Goal: Task Accomplishment & Management: Manage account settings

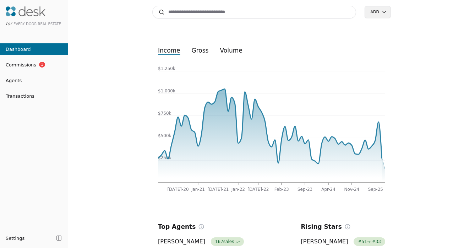
click at [33, 65] on span "Commissions" at bounding box center [18, 64] width 36 height 7
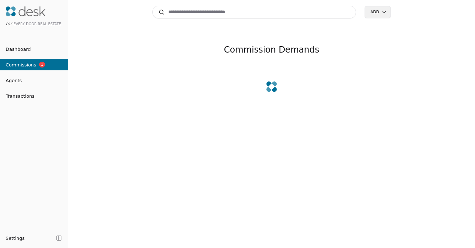
click at [24, 51] on span "Dashboard" at bounding box center [15, 48] width 31 height 7
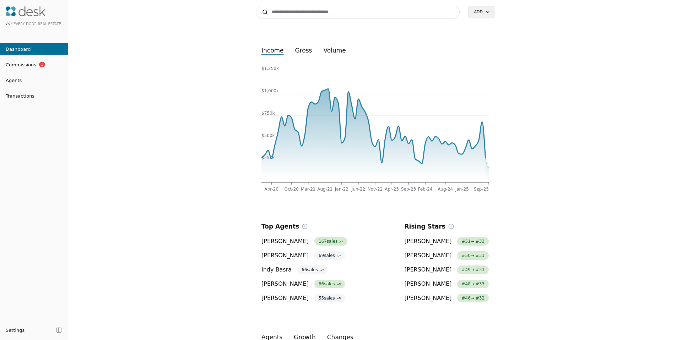
click at [20, 94] on span "Transactions" at bounding box center [17, 95] width 34 height 7
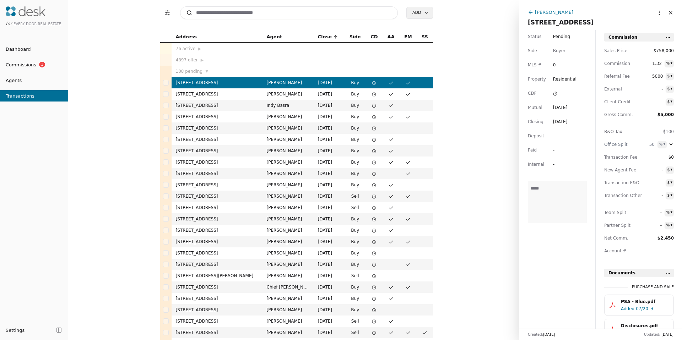
click at [475, 38] on span "Pending" at bounding box center [561, 36] width 17 height 7
click at [475, 38] on html "for Every Door Real Estate Dashboard Commissions 1 Agents Transactions Settings…" at bounding box center [341, 170] width 682 height 340
click at [475, 109] on div "Jun 28, 2025" at bounding box center [560, 107] width 15 height 7
click at [475, 122] on div "Jul 18, 2025" at bounding box center [560, 121] width 15 height 7
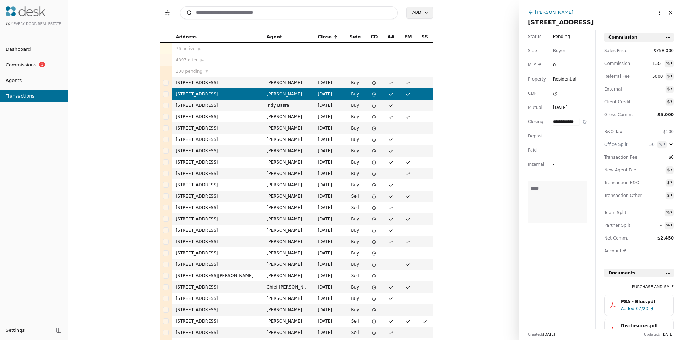
drag, startPoint x: 205, startPoint y: 11, endPoint x: 206, endPoint y: 3, distance: 7.9
click at [205, 10] on input at bounding box center [289, 12] width 218 height 13
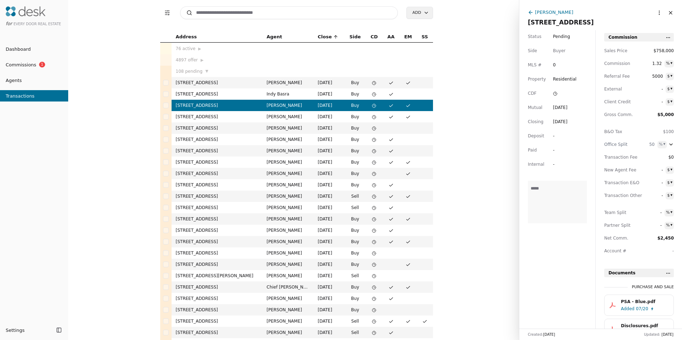
click at [213, 7] on input at bounding box center [289, 12] width 218 height 13
drag, startPoint x: 215, startPoint y: 10, endPoint x: 224, endPoint y: 19, distance: 12.8
click at [215, 10] on input at bounding box center [289, 12] width 218 height 13
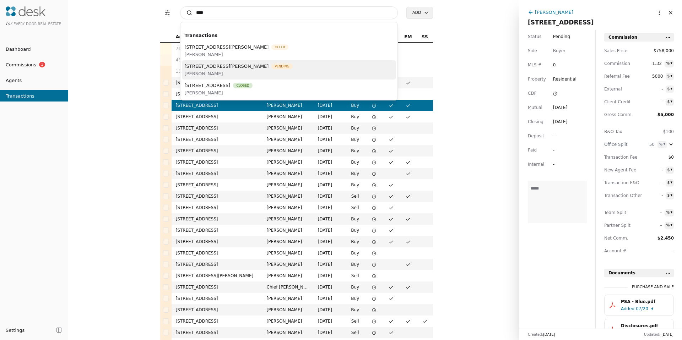
type input "****"
click at [213, 76] on span "[PERSON_NAME]" at bounding box center [239, 73] width 108 height 7
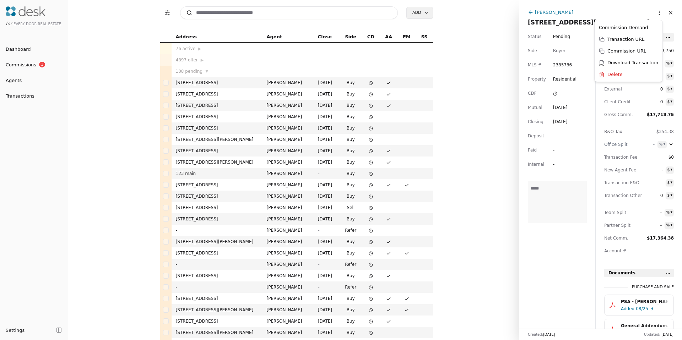
click at [475, 7] on html "for Every Door Real Estate Dashboard Commissions 1 Agents Transactions Settings…" at bounding box center [341, 170] width 682 height 340
click at [475, 247] on html "for Every Door Real Estate Dashboard Commissions 1 Agents Transactions Settings…" at bounding box center [341, 170] width 682 height 340
drag, startPoint x: 554, startPoint y: 251, endPoint x: 545, endPoint y: 252, distance: 9.6
click at [475, 247] on div "Status Pending Side Buyer MLS # 2385736 Property Residential CDF Mutual Aug 22,…" at bounding box center [557, 179] width 76 height 299
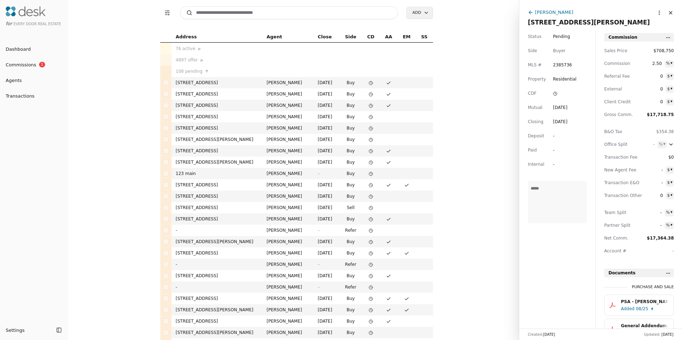
drag, startPoint x: 543, startPoint y: 253, endPoint x: 531, endPoint y: 252, distance: 11.7
click at [475, 247] on div "Status Pending Side Buyer MLS # 2385736 Property Residential CDF Mutual Aug 22,…" at bounding box center [557, 179] width 76 height 299
drag, startPoint x: 543, startPoint y: 252, endPoint x: 532, endPoint y: 252, distance: 10.3
click at [475, 247] on div "Status Pending Side Buyer MLS # 2385736 Property Residential CDF Mutual Aug 22,…" at bounding box center [557, 179] width 76 height 299
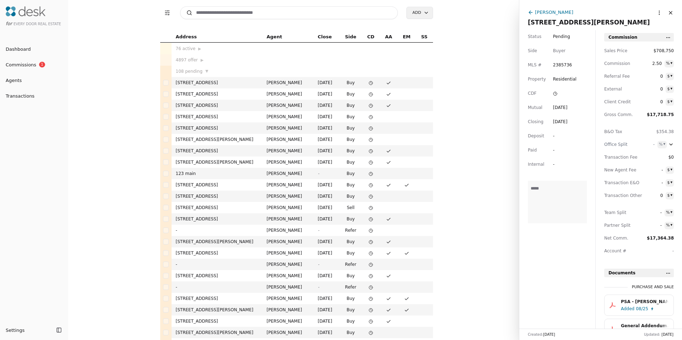
drag, startPoint x: 570, startPoint y: 240, endPoint x: 556, endPoint y: 243, distance: 14.8
click at [475, 243] on div "Status Pending Side Buyer MLS # 2385736 Property Residential CDF Mutual Aug 22,…" at bounding box center [557, 179] width 76 height 299
drag, startPoint x: 553, startPoint y: 243, endPoint x: 550, endPoint y: 244, distance: 4.0
click at [475, 244] on div "Status Pending Side Buyer MLS # 2385736 Property Residential CDF Mutual Aug 22,…" at bounding box center [557, 179] width 76 height 299
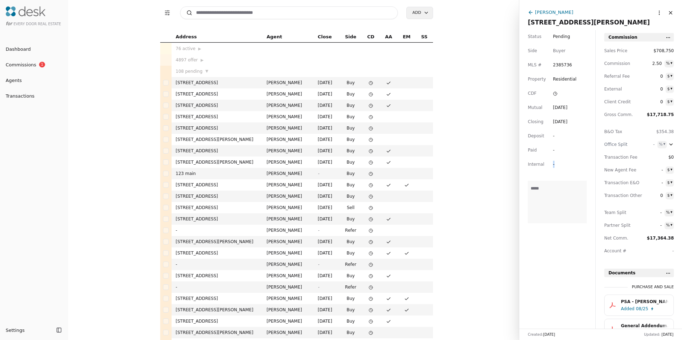
click at [475, 241] on div "Status Pending Side Buyer MLS # 2385736 Property Residential CDF Mutual Aug 22,…" at bounding box center [557, 179] width 76 height 299
click at [475, 240] on div "Status Pending Side Buyer MLS # 2385736 Property Residential CDF Mutual Aug 22,…" at bounding box center [557, 179] width 76 height 299
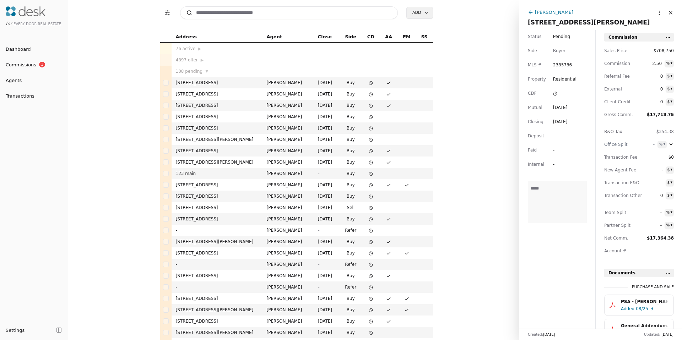
click at [475, 240] on div "Status Pending Side Buyer MLS # 2385736 Property Residential CDF Mutual Aug 22,…" at bounding box center [557, 179] width 76 height 299
click at [475, 239] on div "Status Pending Side Buyer MLS # 2385736 Property Residential CDF Mutual Aug 22,…" at bounding box center [557, 179] width 76 height 299
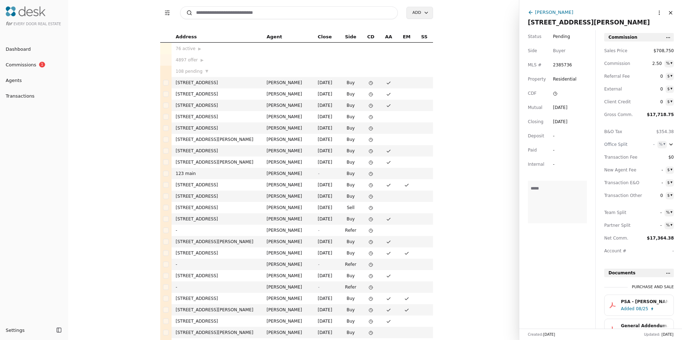
drag, startPoint x: 543, startPoint y: 239, endPoint x: 537, endPoint y: 238, distance: 5.4
click at [475, 237] on div "Status Pending Side Buyer MLS # 2385736 Property Residential CDF Mutual Aug 22,…" at bounding box center [557, 179] width 76 height 299
drag, startPoint x: 575, startPoint y: 241, endPoint x: 544, endPoint y: 243, distance: 31.3
click at [475, 242] on div "Status Pending Side Buyer MLS # 2385736 Property Residential CDF Mutual Aug 22,…" at bounding box center [557, 179] width 76 height 299
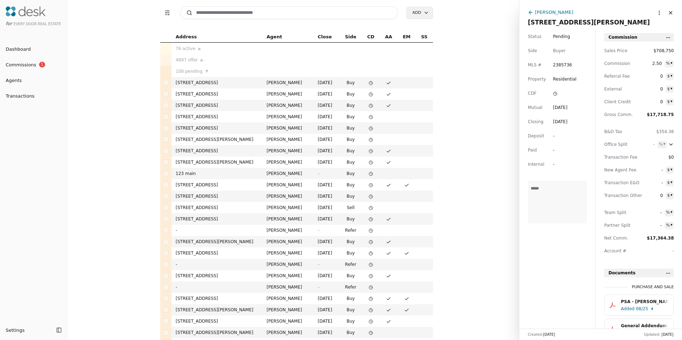
click at [475, 241] on div "Status Pending Side Buyer MLS # 2385736 Property Residential CDF Mutual Aug 22,…" at bounding box center [557, 179] width 76 height 299
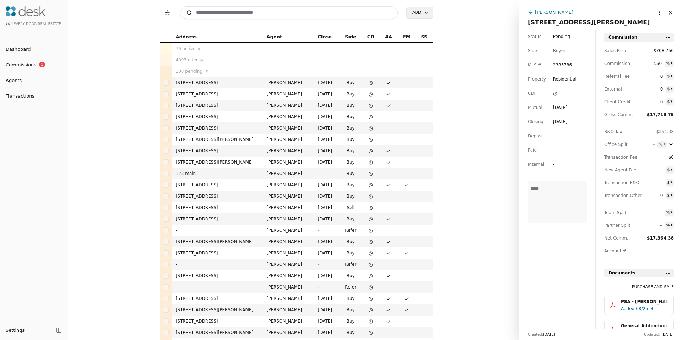
click at [475, 242] on div "Status Pending Side Buyer MLS # 2385736 Property Residential CDF Mutual Aug 22,…" at bounding box center [557, 179] width 76 height 299
click at [475, 50] on span "$708,750" at bounding box center [663, 50] width 20 height 7
click at [475, 52] on span "Sales Price" at bounding box center [620, 50] width 32 height 7
click at [475, 12] on html "for Every Door Real Estate Dashboard Commissions 1 Agents Transactions Settings…" at bounding box center [341, 170] width 682 height 340
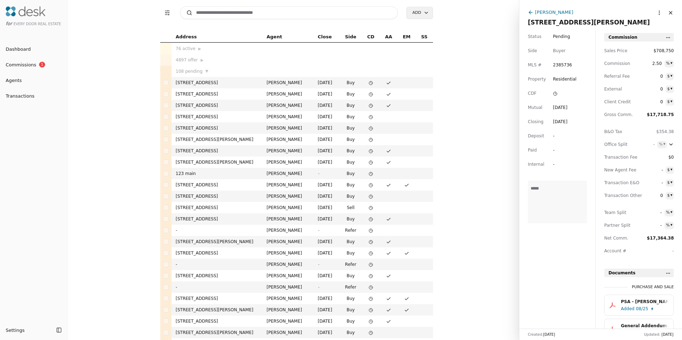
click at [475, 7] on div "Jeremy Kuhn 9528 Densmore Avenue N, Seattle, WA 98103 More options Close" at bounding box center [600, 15] width 163 height 30
click at [475, 13] on div "[PERSON_NAME]" at bounding box center [554, 12] width 38 height 7
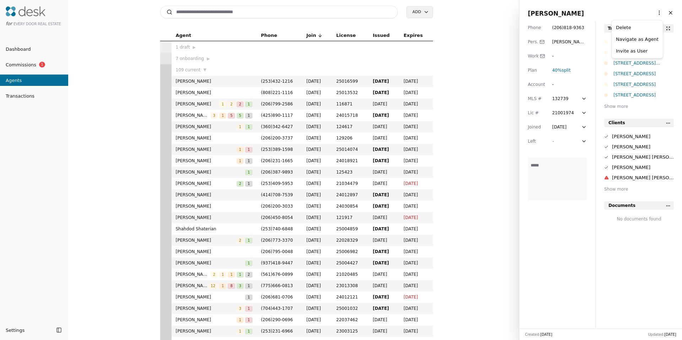
click at [475, 13] on html "for Every Door Real Estate Dashboard Commissions 1 Agents Transactions Settings…" at bounding box center [341, 170] width 682 height 340
click at [475, 38] on link "Navigate as Agent" at bounding box center [637, 38] width 43 height 7
click at [475, 12] on html "for Every Door Real Estate Dashboard Commissions 1 Agents Transactions Settings…" at bounding box center [341, 170] width 682 height 340
click at [475, 37] on link "Navigate as Agent" at bounding box center [637, 38] width 43 height 7
click at [475, 15] on html "for Every Door Real Estate Dashboard Commissions 1 Agents Transactions Settings…" at bounding box center [341, 170] width 682 height 340
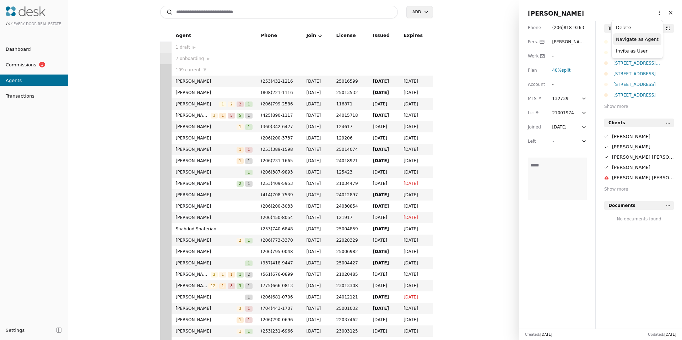
click at [475, 36] on link "Navigate as Agent" at bounding box center [637, 38] width 43 height 7
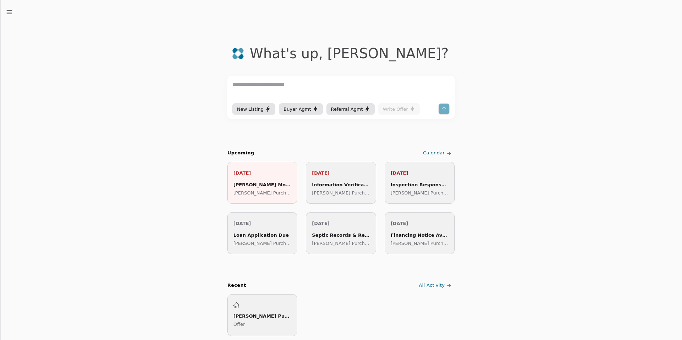
click at [10, 16] on div "Due Soon 1 Recent Chats Agreements Transactions Feedback Settings Admin Dashboa…" at bounding box center [341, 170] width 682 height 340
click at [6, 13] on icon "button" at bounding box center [9, 12] width 7 height 7
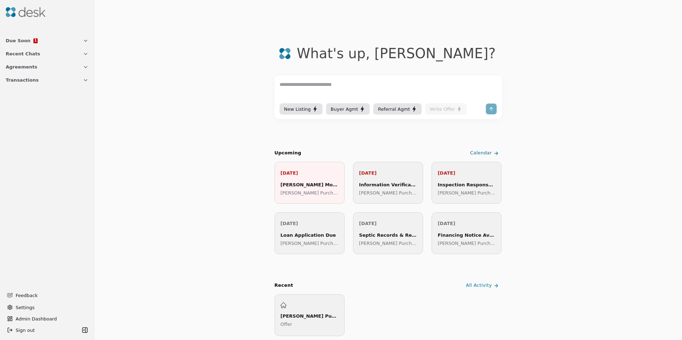
click at [22, 88] on div "Due Soon 1 Recent Chats Agreements Transactions" at bounding box center [47, 84] width 94 height 106
click at [21, 81] on span "Transactions" at bounding box center [22, 79] width 33 height 7
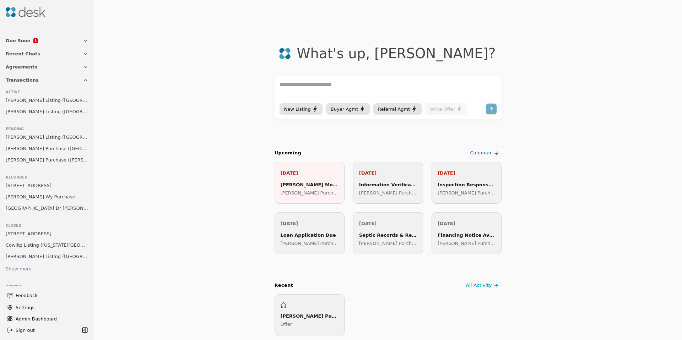
click at [34, 113] on span "Leonard Listing (Stone Ave Unit #A)" at bounding box center [47, 111] width 83 height 7
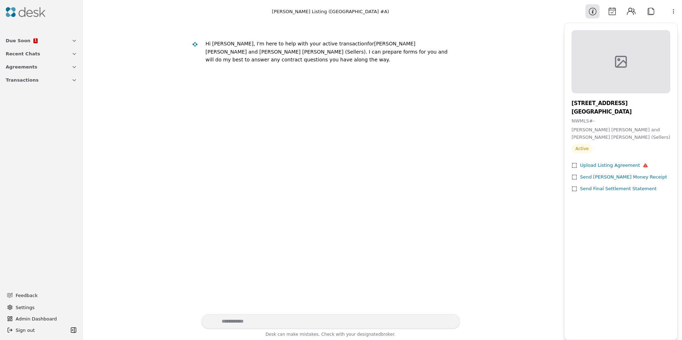
click at [673, 11] on html "Due Soon 1 Recent Chats Agreements Transactions Feedback Settings Admin Dashboa…" at bounding box center [341, 170] width 682 height 340
click at [644, 52] on div "Edit Timeline" at bounding box center [654, 51] width 55 height 12
click at [618, 11] on div "Information Calendar Contacts Attach" at bounding box center [621, 11] width 72 height 14
click at [616, 11] on button "Calendar" at bounding box center [612, 11] width 14 height 14
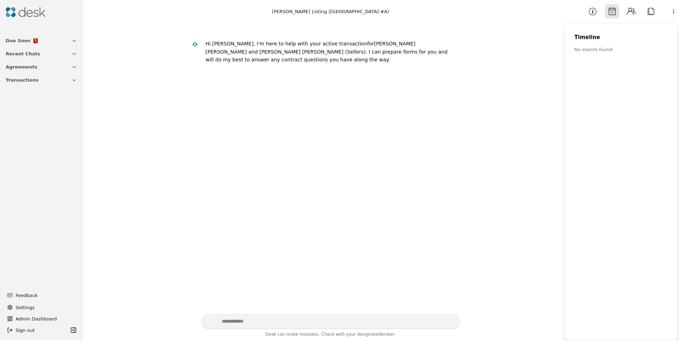
click at [22, 82] on span "Transactions" at bounding box center [22, 79] width 33 height 7
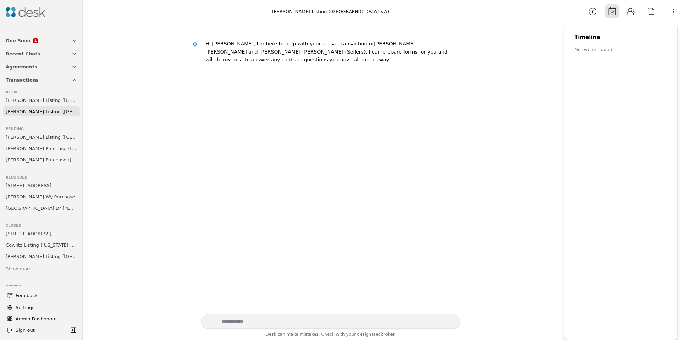
click at [28, 161] on span "Johnson Purchase (Densmore Avenue)" at bounding box center [41, 159] width 71 height 7
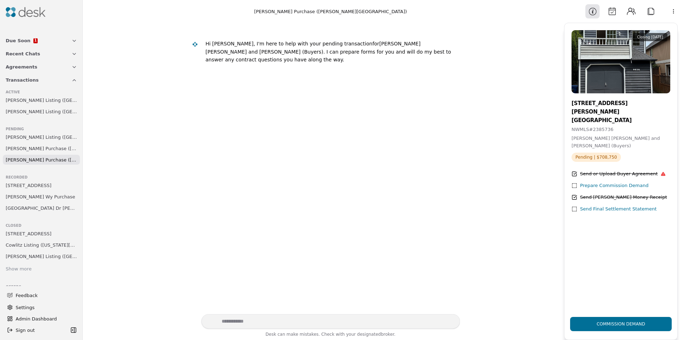
click at [603, 16] on div "Information Calendar Contacts Attach" at bounding box center [621, 11] width 72 height 14
click at [609, 13] on button "Calendar" at bounding box center [612, 11] width 14 height 14
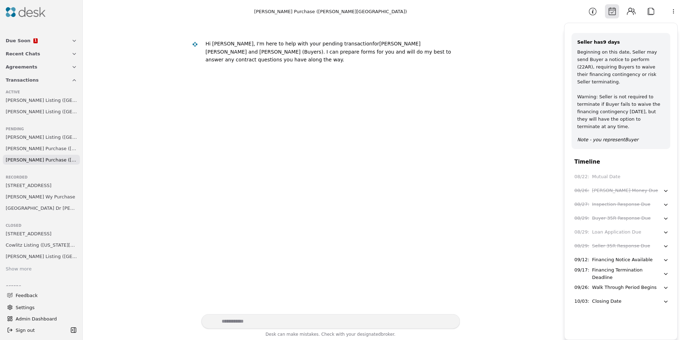
click at [673, 11] on html "Due Soon 1 Recent Chats Agreements Transactions Active Syversen Listing (Hemloc…" at bounding box center [341, 170] width 682 height 340
click at [638, 59] on div "Edit Timeline" at bounding box center [654, 63] width 55 height 12
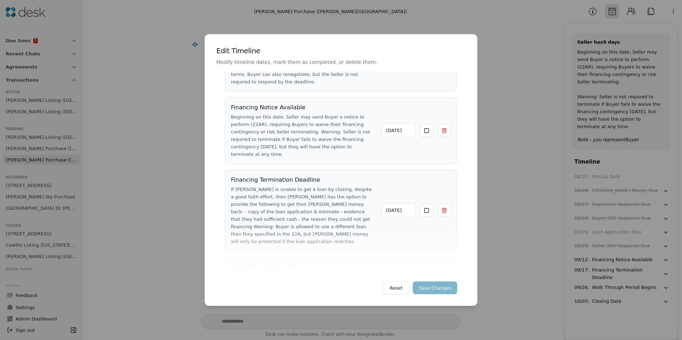
scroll to position [406, 0]
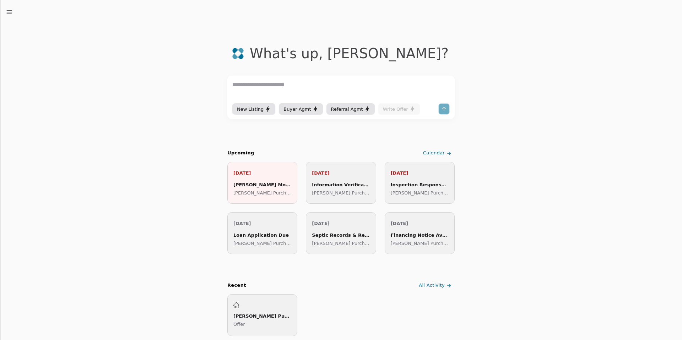
click at [11, 12] on line "button" at bounding box center [9, 12] width 5 height 0
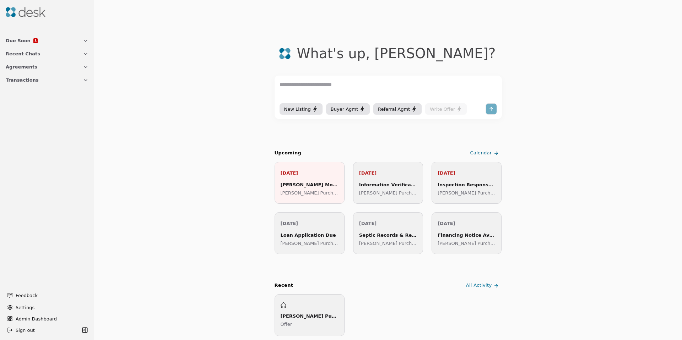
click at [20, 80] on span "Transactions" at bounding box center [22, 79] width 33 height 7
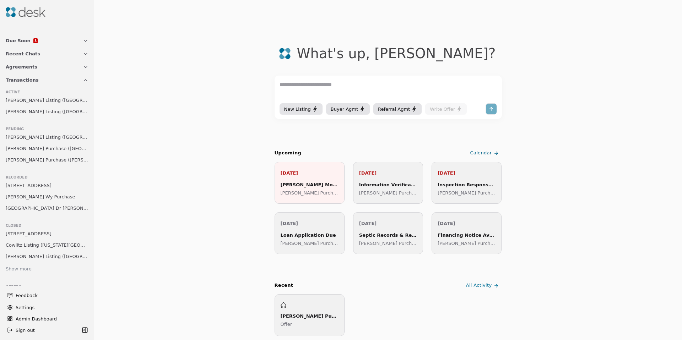
click at [31, 162] on span "Johnson Purchase (Densmore Avenue)" at bounding box center [47, 159] width 83 height 7
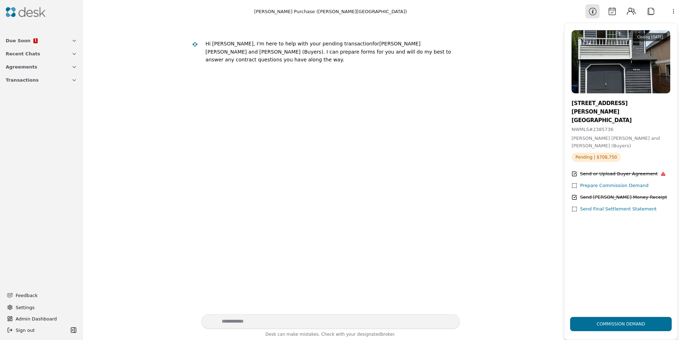
click at [610, 9] on button "Calendar" at bounding box center [612, 11] width 14 height 14
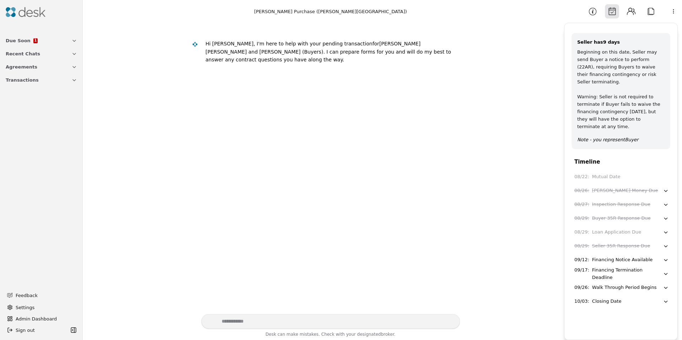
click at [629, 9] on button "Contacts" at bounding box center [631, 11] width 14 height 14
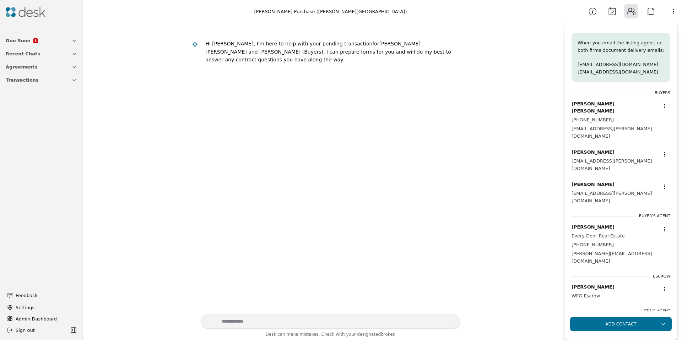
click at [654, 12] on button "Attach" at bounding box center [650, 11] width 14 height 14
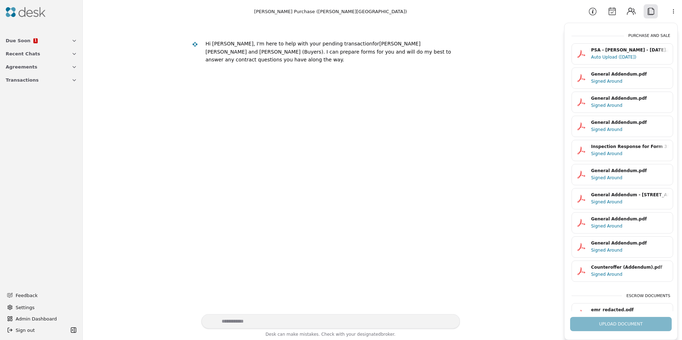
click at [671, 13] on html "Due Soon 1 Recent Chats Agreements Transactions Feedback Settings Admin Dashboa…" at bounding box center [341, 170] width 682 height 340
click at [633, 328] on div "Upload Document" at bounding box center [620, 321] width 113 height 20
click at [631, 327] on div "Upload Document" at bounding box center [620, 321] width 113 height 20
click at [630, 326] on div "Upload Document" at bounding box center [620, 321] width 113 height 20
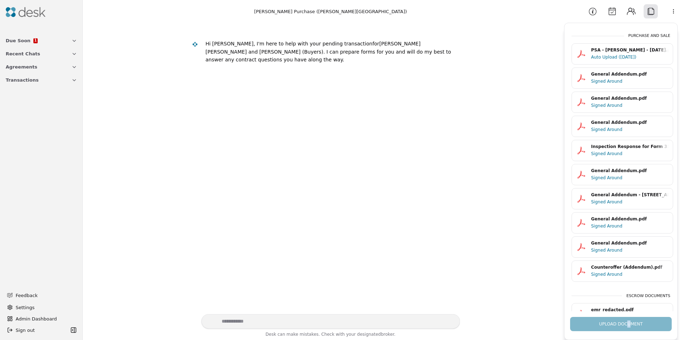
click at [628, 326] on div "Upload Document" at bounding box center [620, 321] width 113 height 20
click at [615, 326] on div "Upload Document" at bounding box center [620, 321] width 113 height 20
click at [615, 327] on div "Upload Document" at bounding box center [620, 321] width 113 height 20
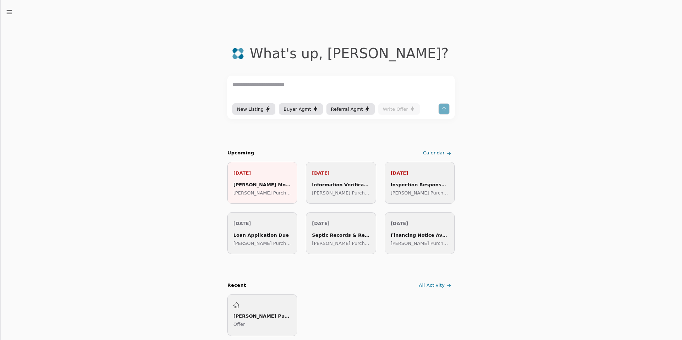
drag, startPoint x: 14, startPoint y: 9, endPoint x: 16, endPoint y: 29, distance: 19.6
click at [12, 13] on icon "button" at bounding box center [9, 12] width 7 height 7
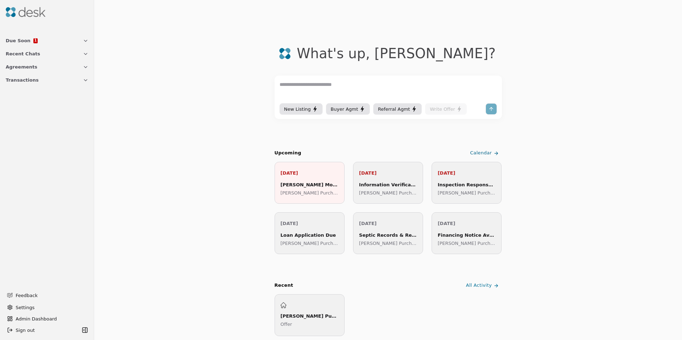
click at [39, 77] on button "Transactions" at bounding box center [46, 79] width 91 height 13
click at [28, 79] on span "Transactions" at bounding box center [22, 79] width 33 height 7
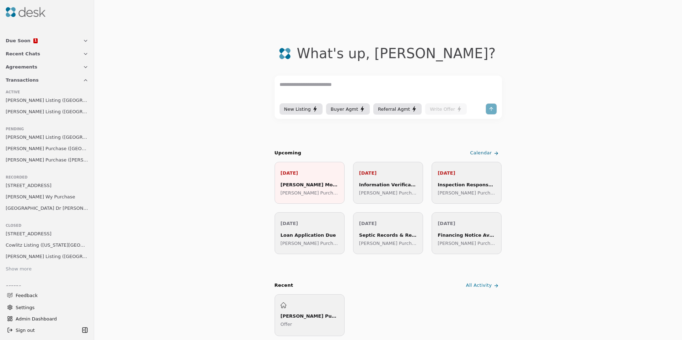
click at [39, 157] on span "Johnson Purchase (Densmore Avenue)" at bounding box center [47, 159] width 83 height 7
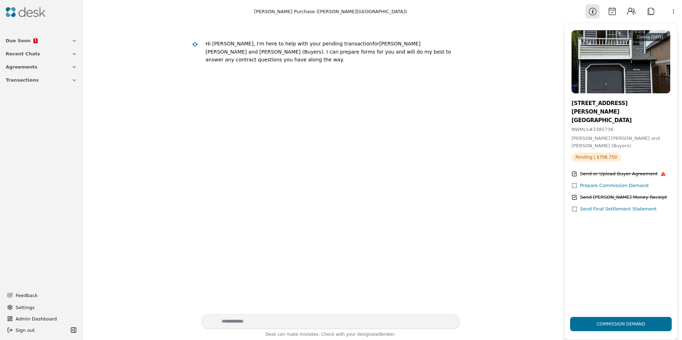
click at [651, 11] on button "Attach" at bounding box center [650, 11] width 14 height 14
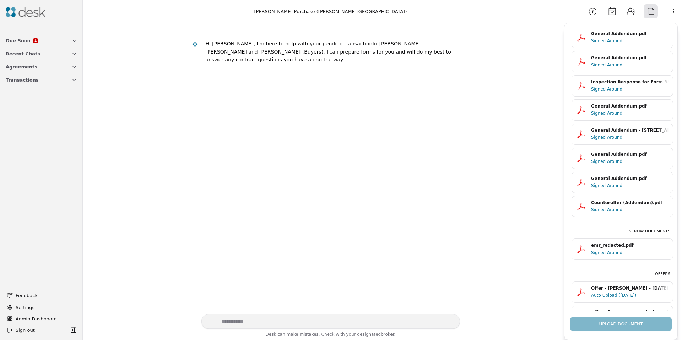
scroll to position [134, 0]
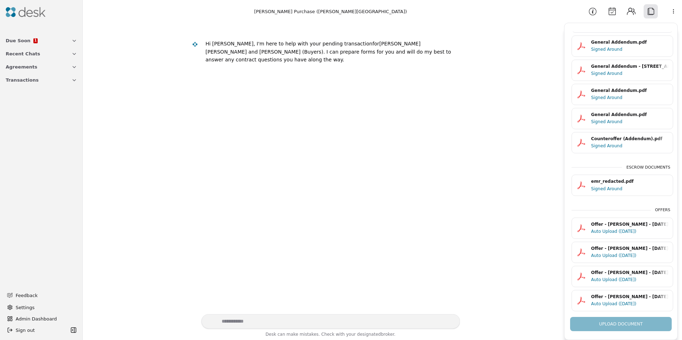
click at [623, 328] on div "Upload Document" at bounding box center [620, 321] width 113 height 20
click at [623, 327] on div "Upload Document" at bounding box center [620, 321] width 113 height 20
click at [623, 326] on div "Upload Document" at bounding box center [620, 321] width 113 height 20
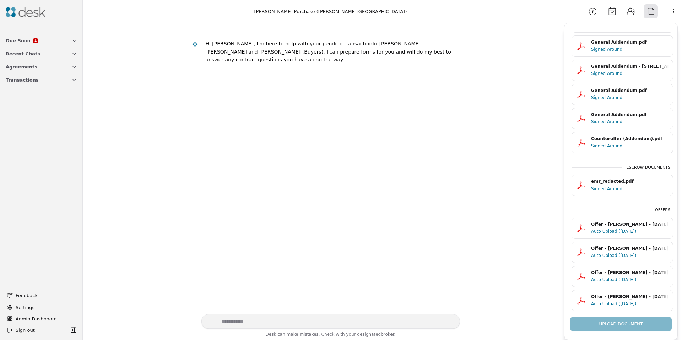
click at [622, 324] on div "Upload Document" at bounding box center [620, 321] width 113 height 20
click at [616, 325] on div "Upload Document" at bounding box center [620, 321] width 113 height 20
click at [615, 324] on div "Upload Document" at bounding box center [620, 321] width 113 height 20
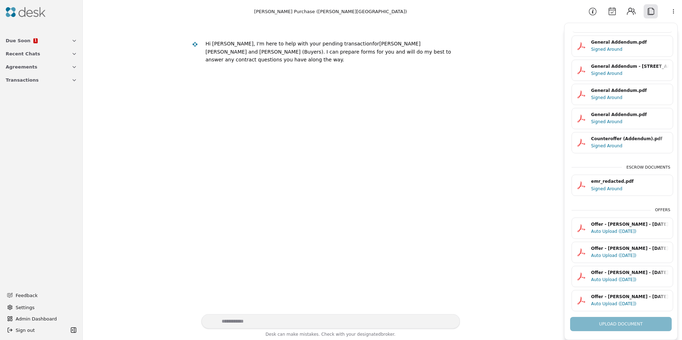
click at [614, 323] on div "Upload Document" at bounding box center [620, 321] width 113 height 20
click at [628, 199] on div "Purchase and Sale PSA - Johnson - 08/20/2025.pdf Auto Upload (08/25/25) General…" at bounding box center [620, 108] width 113 height 407
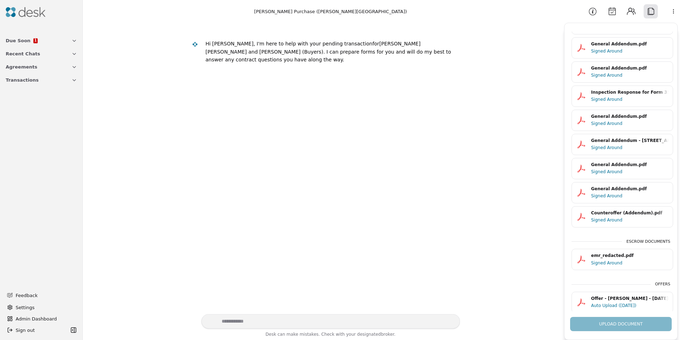
scroll to position [0, 0]
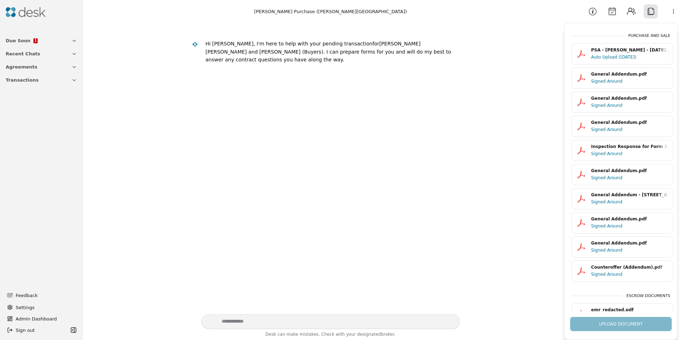
click at [672, 13] on html "Due Soon 1 Recent Chats Agreements Transactions Feedback Settings Admin Dashboa…" at bounding box center [341, 170] width 682 height 340
click at [672, 14] on html "Due Soon 1 Recent Chats Agreements Transactions Feedback Settings Admin Dashboa…" at bounding box center [341, 170] width 682 height 340
click at [653, 54] on div "Available Actions" at bounding box center [654, 51] width 55 height 12
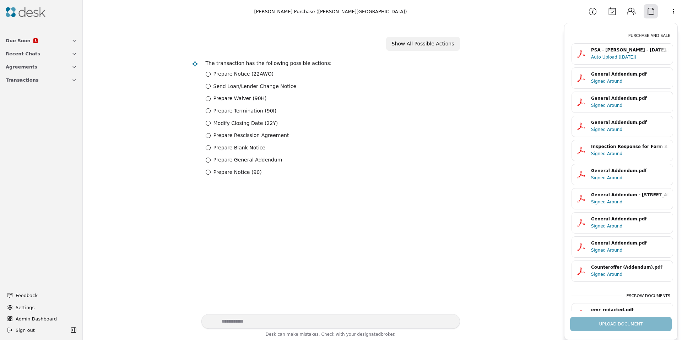
click at [428, 316] on textarea "Write your prompt here" at bounding box center [330, 321] width 258 height 15
click at [622, 328] on div "Upload Document" at bounding box center [620, 321] width 113 height 20
click at [407, 316] on textarea "Write your prompt here" at bounding box center [330, 321] width 258 height 15
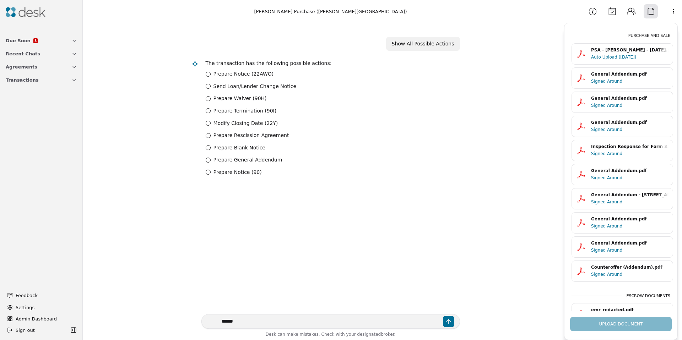
type textarea "*******"
drag, startPoint x: 241, startPoint y: 321, endPoint x: 239, endPoint y: 318, distance: 4.1
click at [242, 321] on textarea "Write your prompt here" at bounding box center [330, 321] width 258 height 15
type textarea "**********"
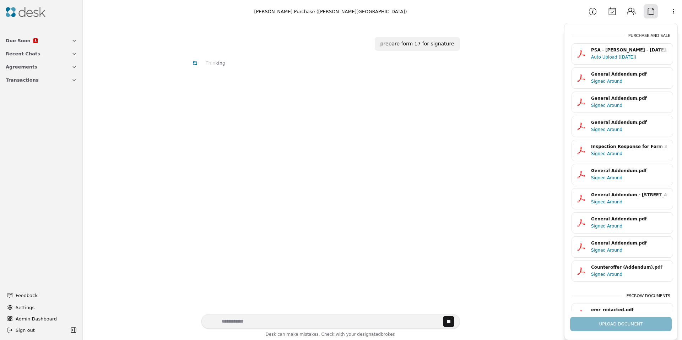
scroll to position [14, 0]
